Goal: Find specific page/section: Find specific page/section

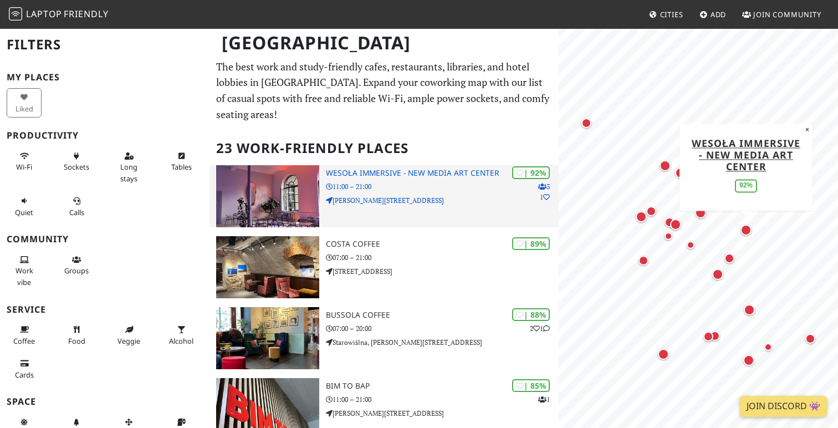
click at [389, 168] on h3 "Wesoła Immersive - New Media Art Center" at bounding box center [442, 172] width 233 height 9
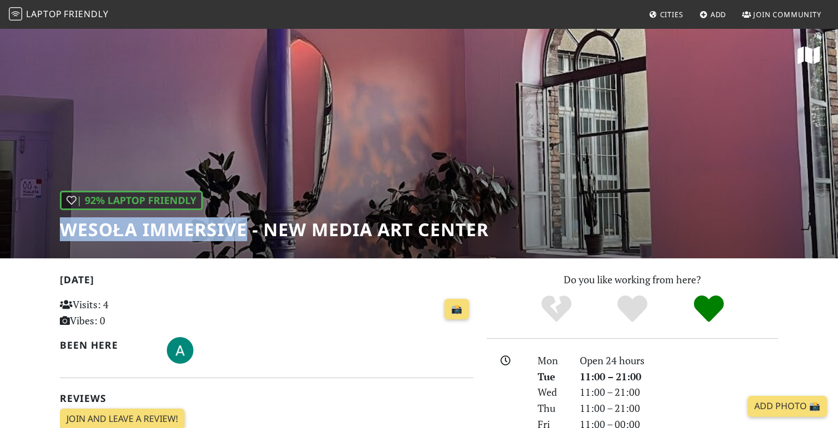
drag, startPoint x: 57, startPoint y: 230, endPoint x: 249, endPoint y: 223, distance: 191.8
click at [249, 223] on div "| 92% Laptop Friendly Wesoła Immersive - New Media Art Center" at bounding box center [419, 143] width 838 height 230
copy h1 "Wesoła Immersive"
